Goal: Information Seeking & Learning: Learn about a topic

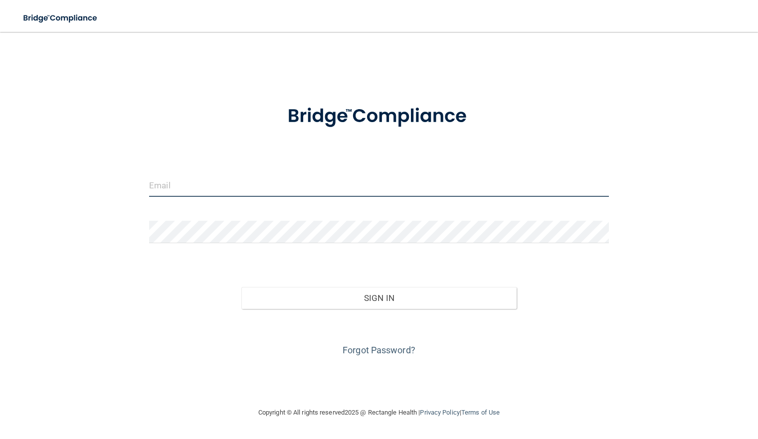
click at [187, 184] on input "email" at bounding box center [378, 185] width 459 height 22
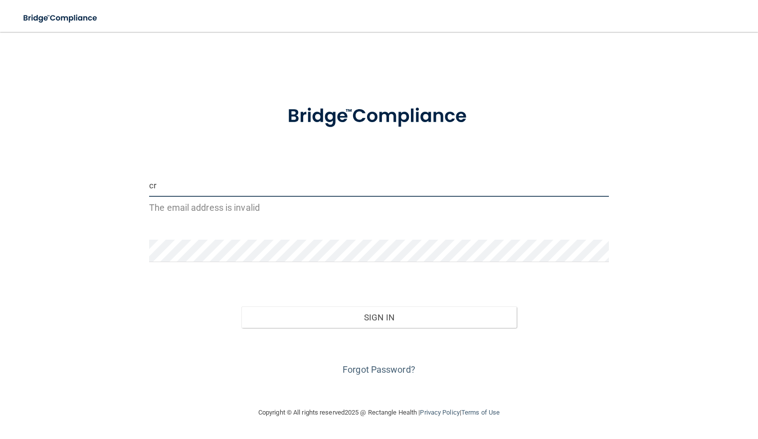
type input "c"
click at [171, 186] on input "email" at bounding box center [378, 185] width 459 height 22
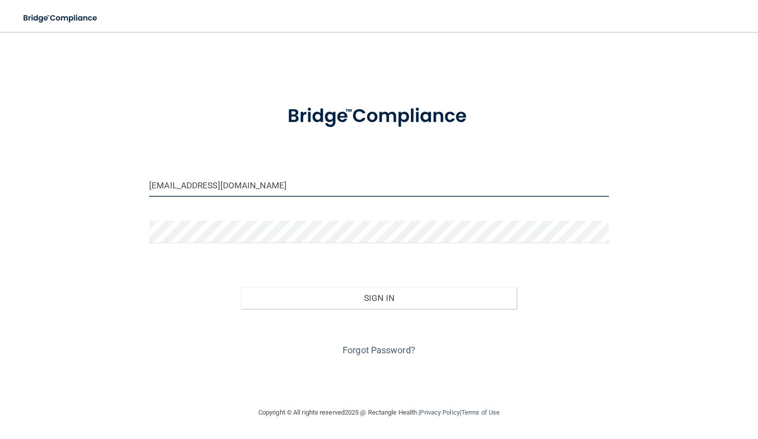
type input "[EMAIL_ADDRESS][DOMAIN_NAME]"
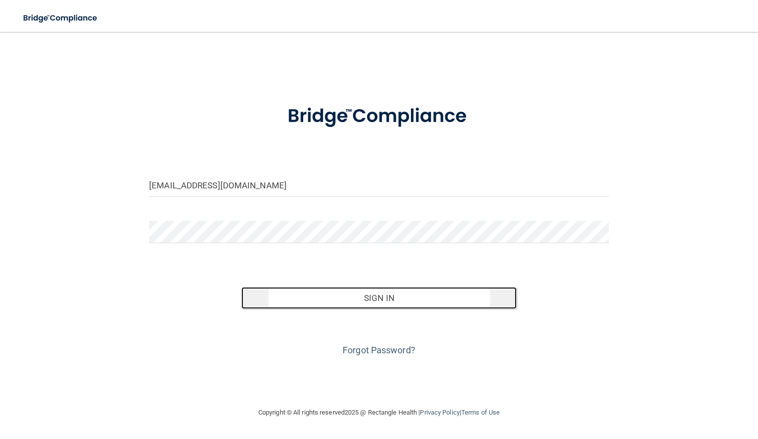
click at [317, 299] on button "Sign In" at bounding box center [379, 298] width 276 height 22
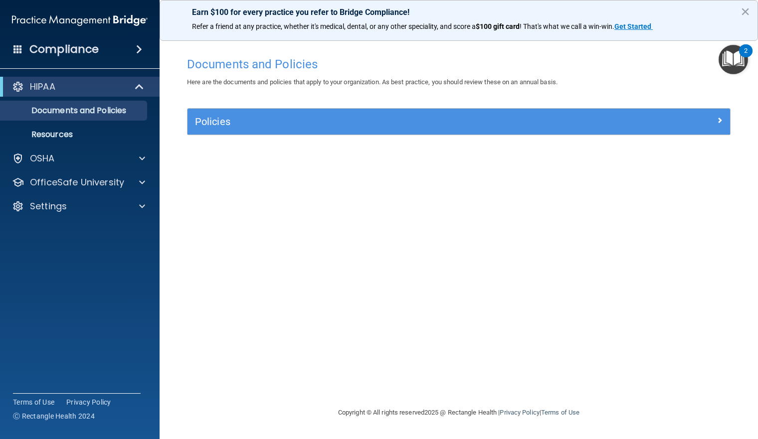
click at [139, 47] on span at bounding box center [139, 49] width 6 height 12
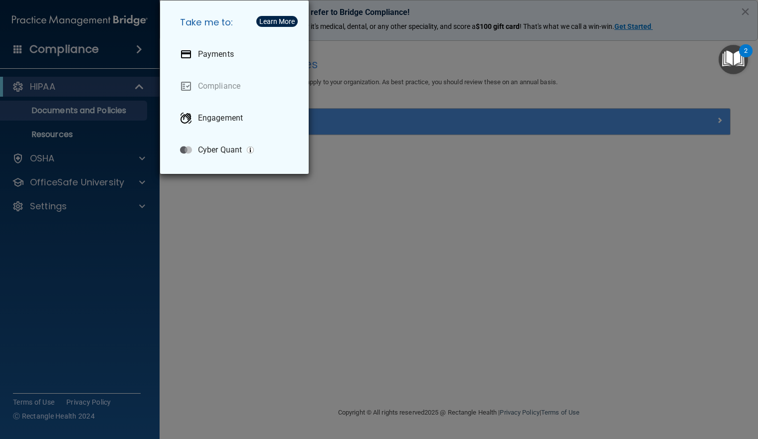
click at [219, 244] on div "Take me to: Payments Compliance Engagement Cyber Quant" at bounding box center [379, 219] width 758 height 439
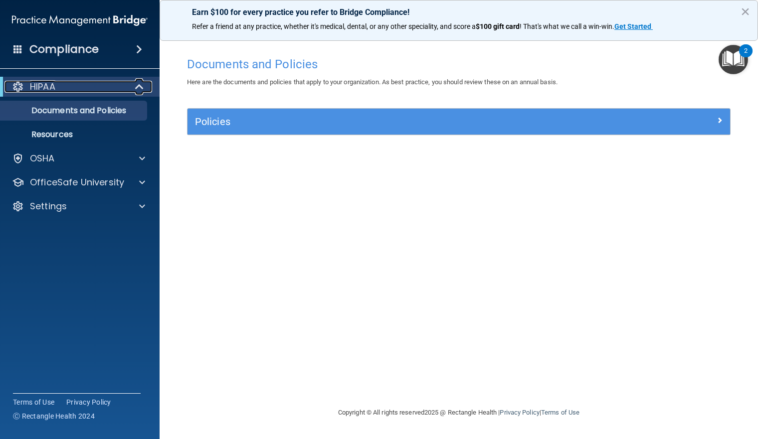
click at [102, 88] on div "HIPAA" at bounding box center [65, 87] width 123 height 12
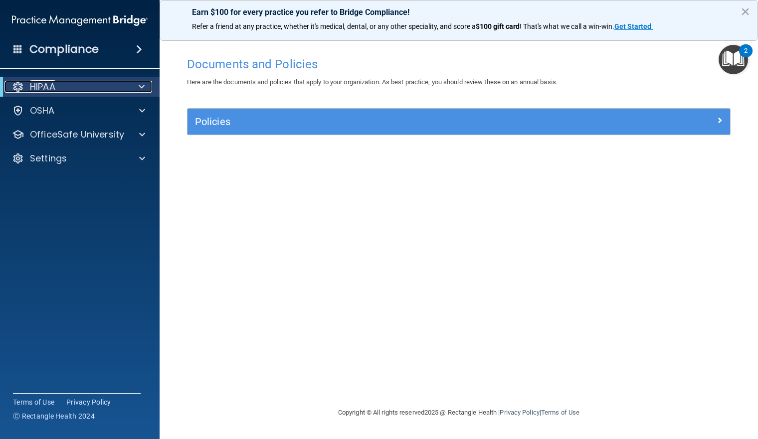
click at [144, 86] on span at bounding box center [142, 87] width 6 height 12
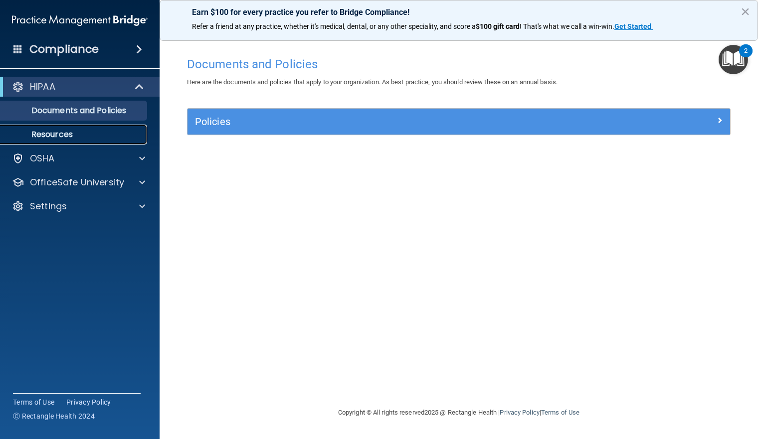
click at [60, 132] on p "Resources" at bounding box center [74, 135] width 136 height 10
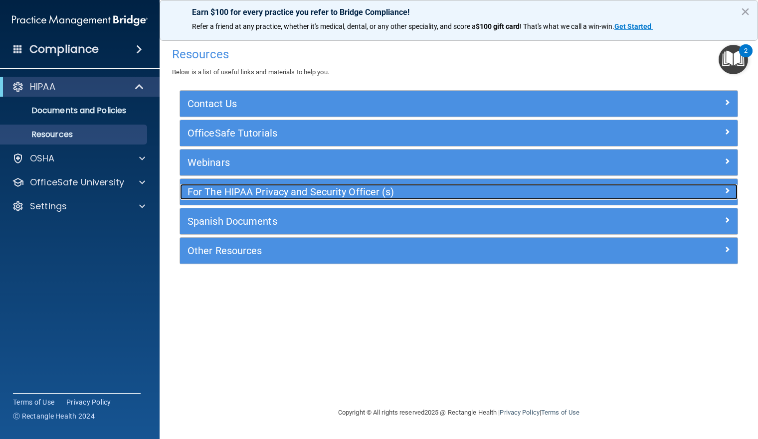
click at [240, 190] on h5 "For The HIPAA Privacy and Security Officer (s)" at bounding box center [388, 191] width 403 height 11
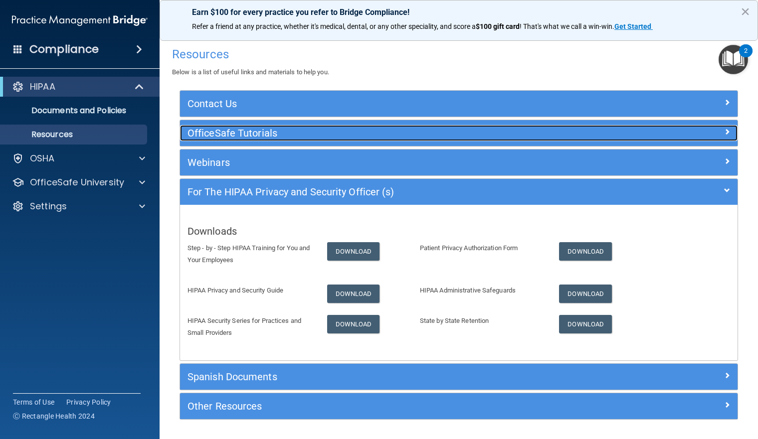
click at [266, 131] on h5 "OfficeSafe Tutorials" at bounding box center [388, 133] width 403 height 11
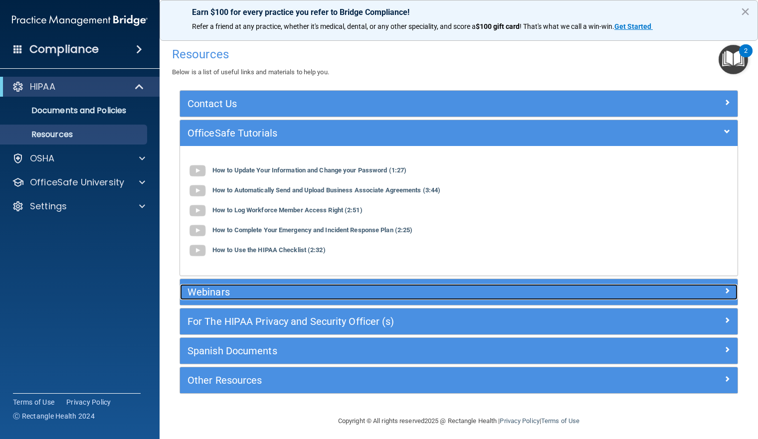
click at [239, 286] on div "Webinars" at bounding box center [389, 292] width 418 height 16
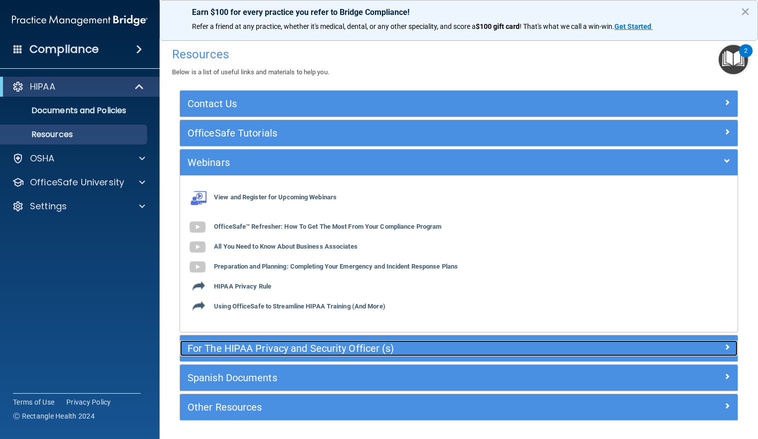
click at [271, 348] on h5 "For The HIPAA Privacy and Security Officer (s)" at bounding box center [388, 348] width 403 height 11
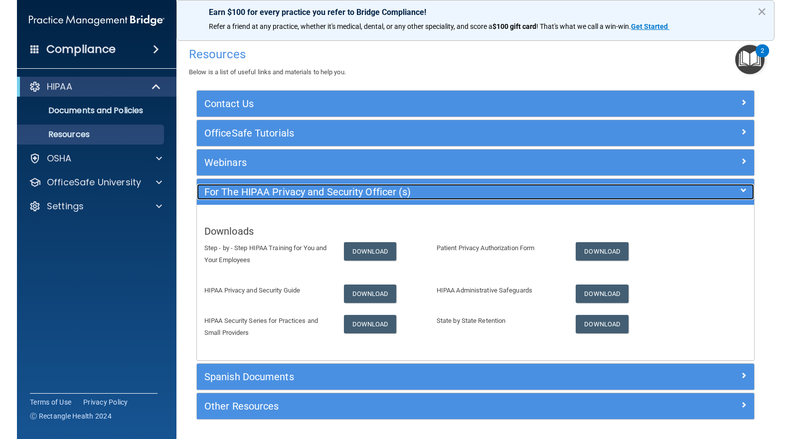
scroll to position [32, 0]
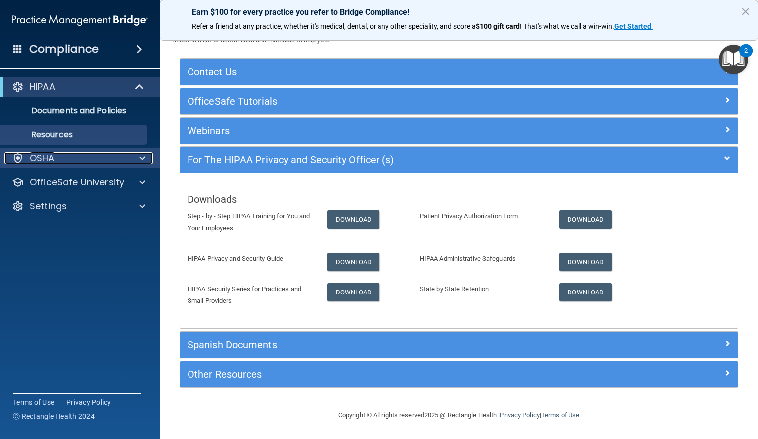
click at [145, 158] on span at bounding box center [142, 158] width 6 height 12
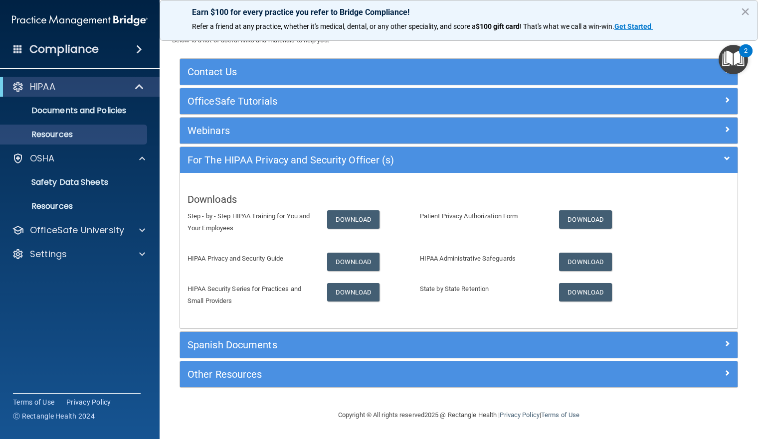
click at [139, 48] on span at bounding box center [139, 49] width 6 height 12
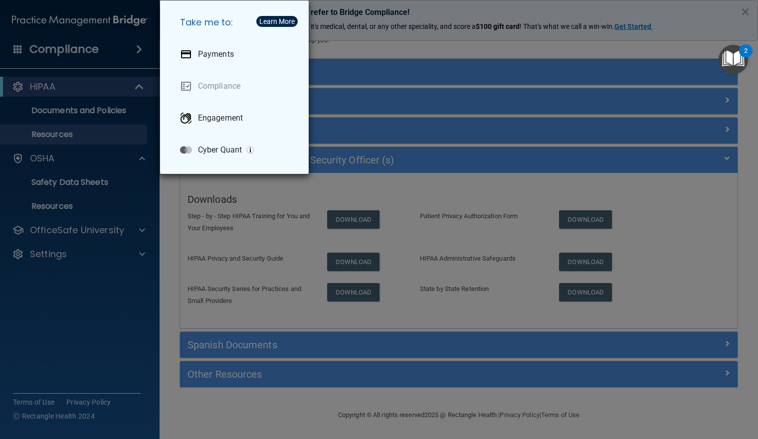
click at [139, 85] on div "Take me to: Payments Compliance Engagement Cyber Quant" at bounding box center [379, 219] width 758 height 439
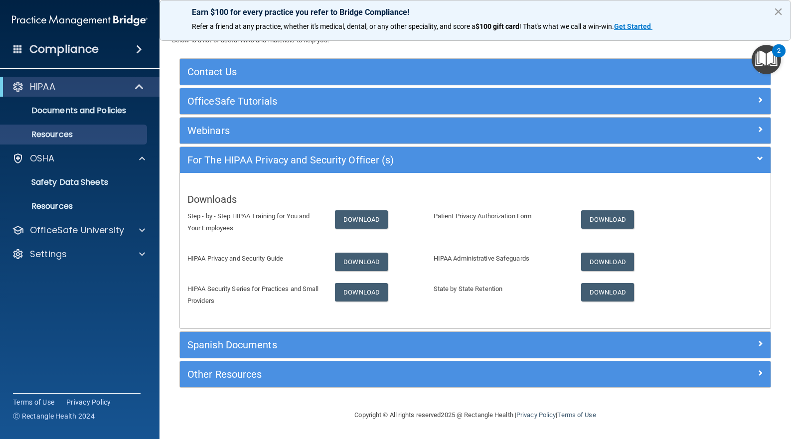
click at [757, 9] on button "×" at bounding box center [777, 11] width 9 height 16
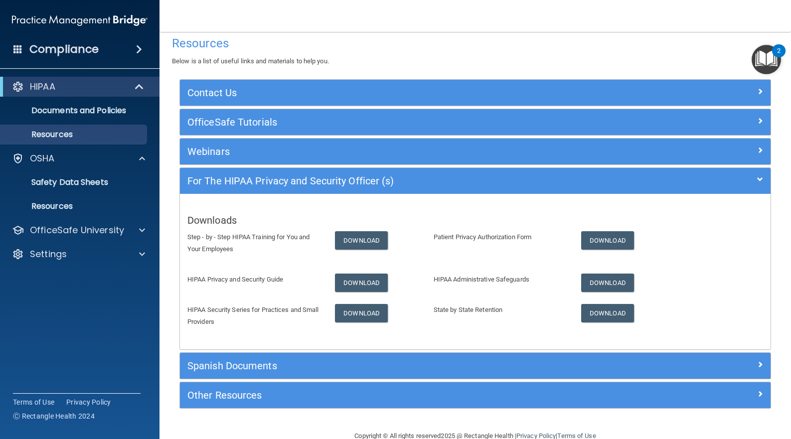
scroll to position [0, 0]
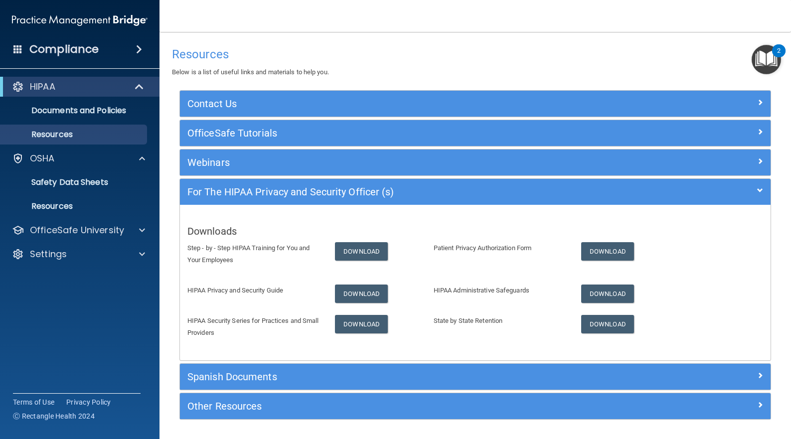
click at [15, 46] on span at bounding box center [17, 48] width 9 height 9
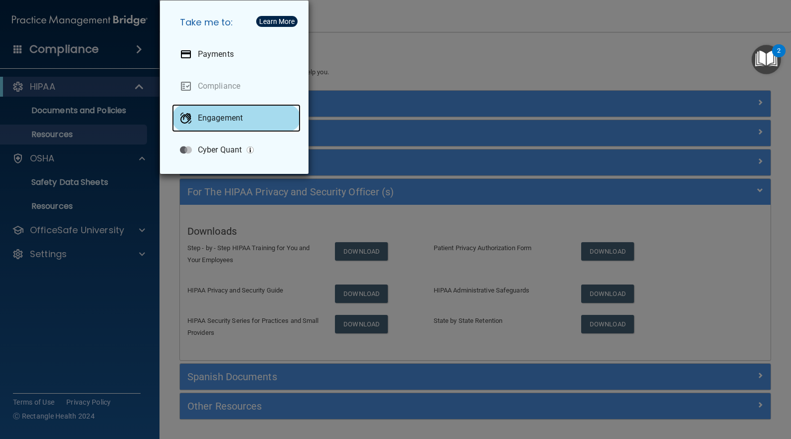
click at [217, 116] on p "Engagement" at bounding box center [220, 118] width 45 height 10
click at [412, 51] on div "Take me to: Payments Compliance Engagement Cyber Quant" at bounding box center [395, 219] width 791 height 439
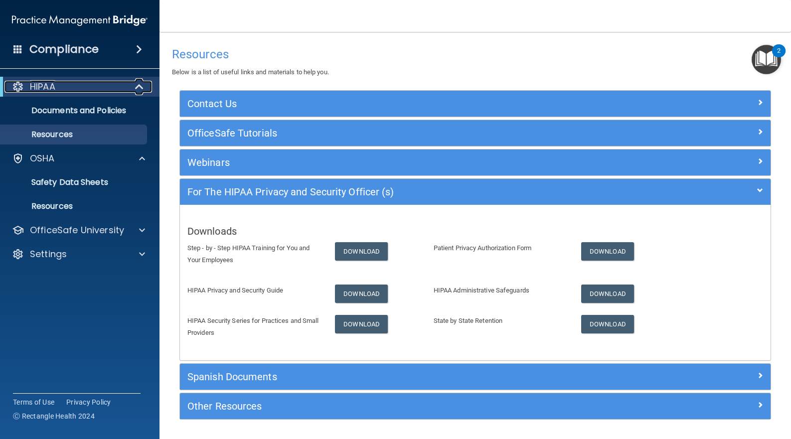
click at [143, 85] on span at bounding box center [140, 87] width 8 height 12
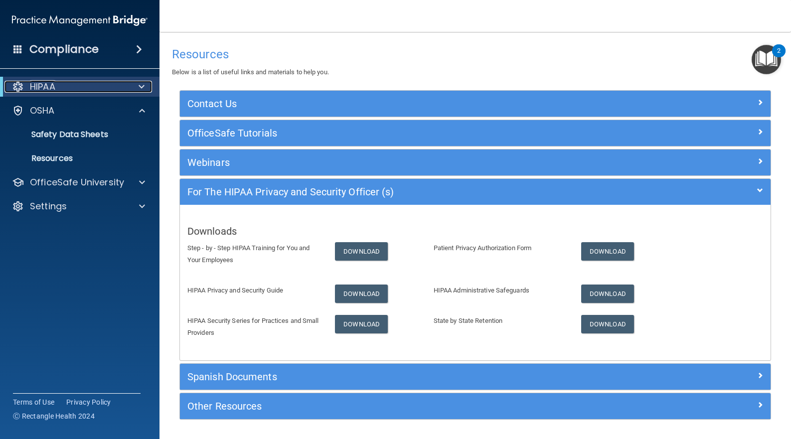
scroll to position [32, 0]
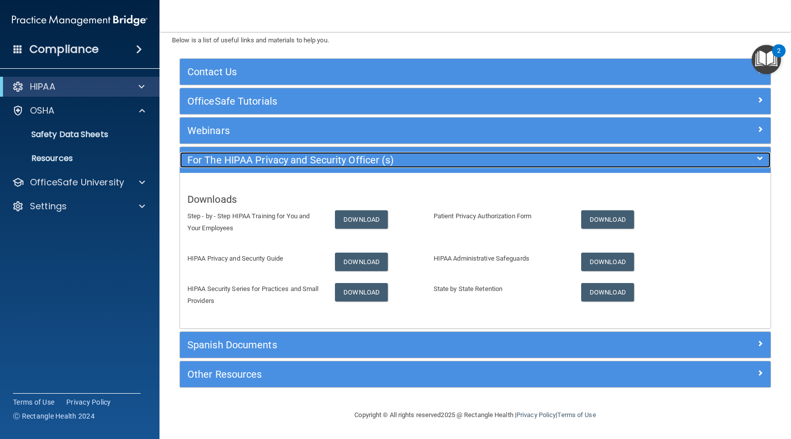
click at [750, 152] on div at bounding box center [697, 158] width 148 height 12
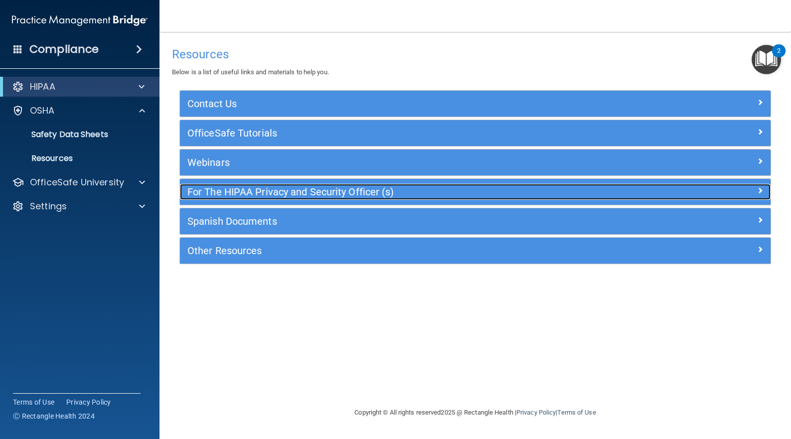
scroll to position [0, 0]
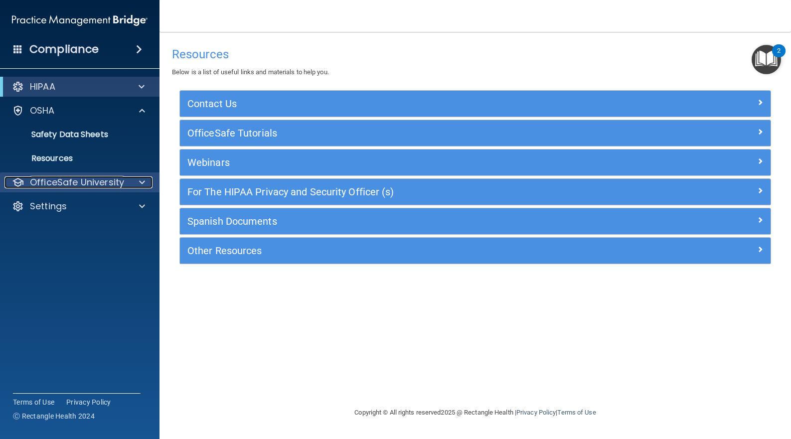
click at [138, 182] on div at bounding box center [140, 182] width 25 height 12
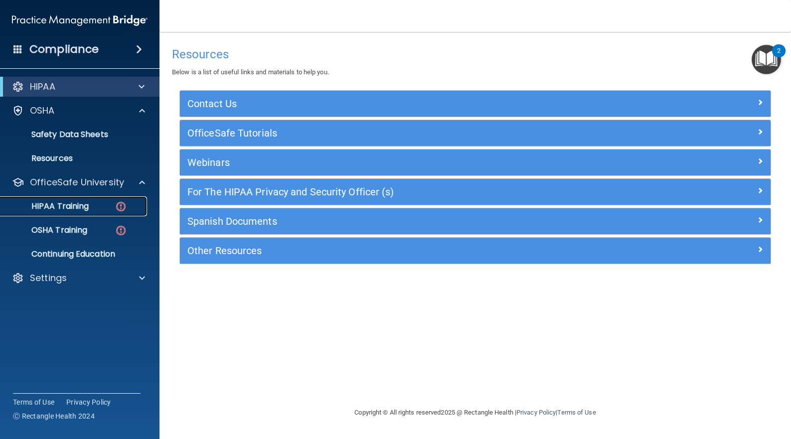
click at [118, 206] on img at bounding box center [121, 206] width 12 height 12
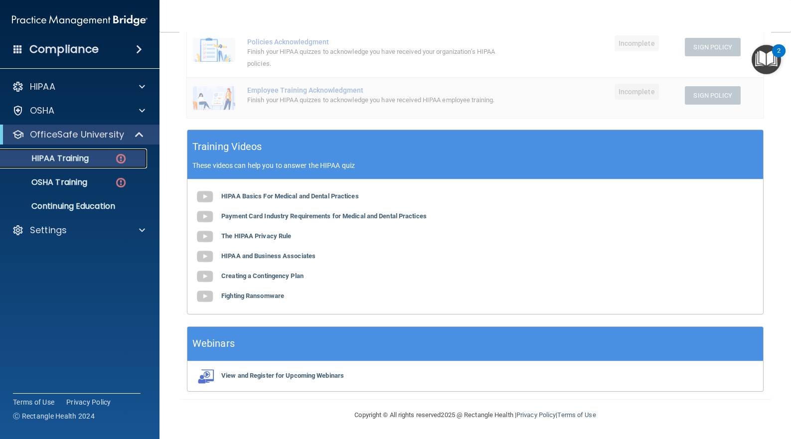
scroll to position [276, 0]
click at [332, 196] on b "HIPAA Basics For Medical and Dental Practices" at bounding box center [290, 195] width 138 height 7
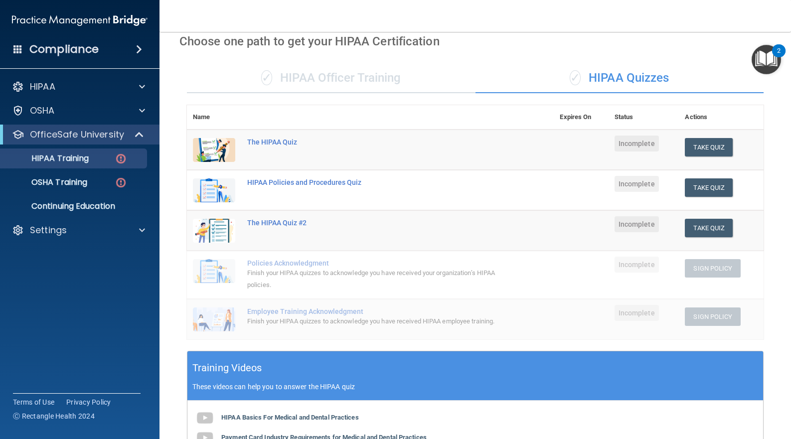
scroll to position [0, 0]
